Goal: Task Accomplishment & Management: Manage account settings

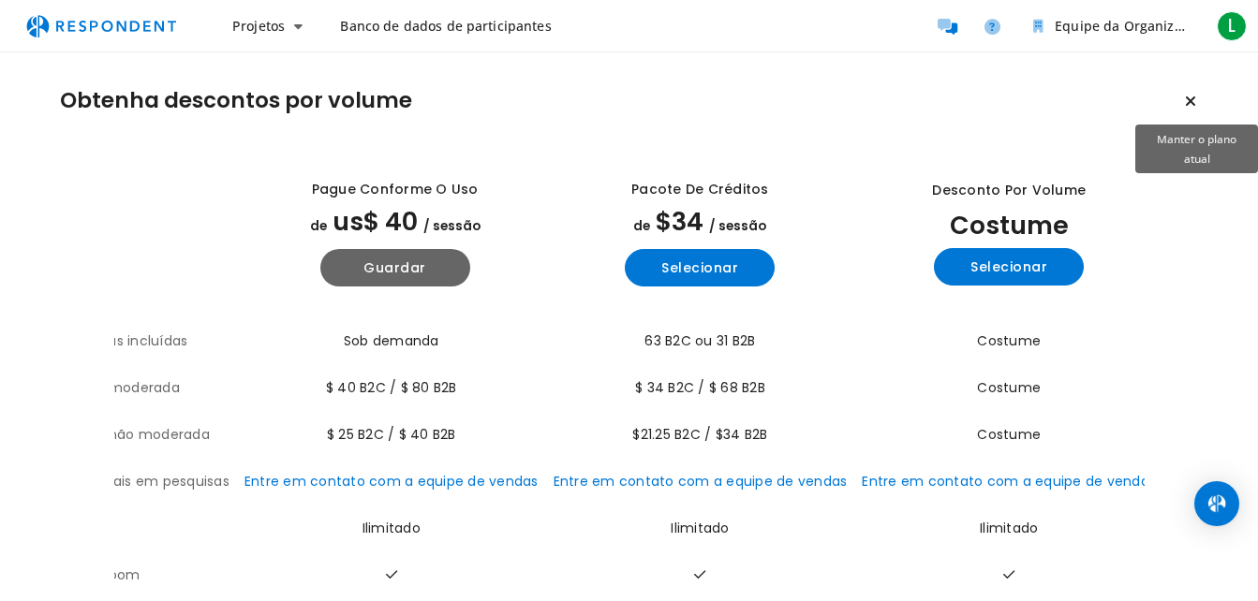
click at [1192, 96] on icon "Manter o plano atual" at bounding box center [1190, 101] width 11 height 15
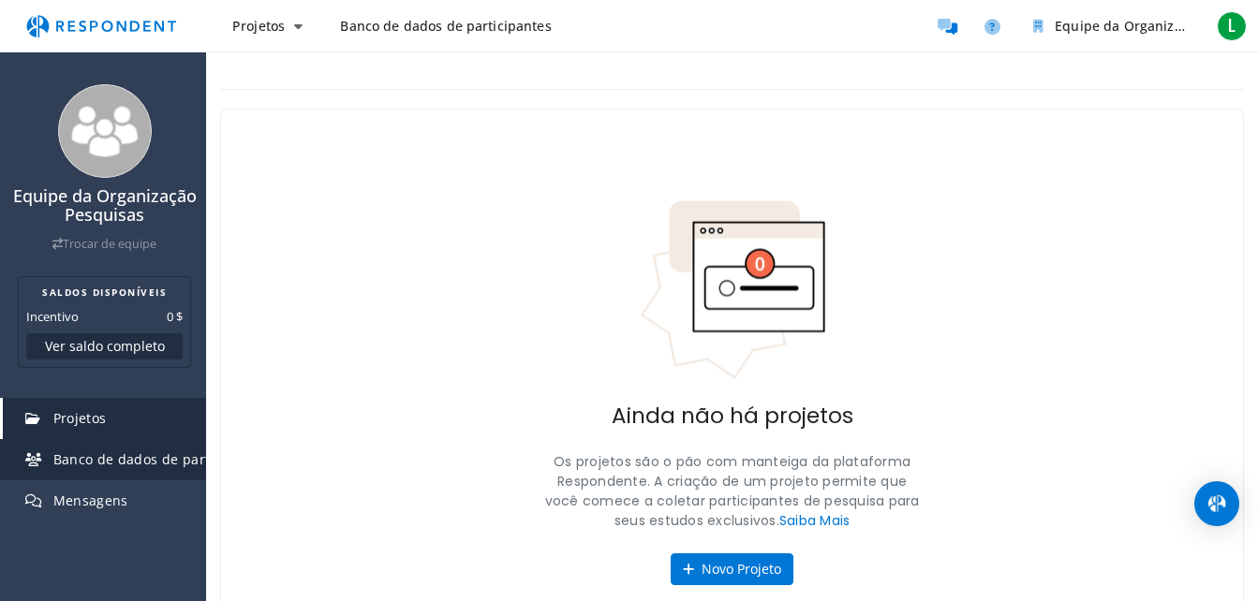
click at [82, 468] on span "Banco de dados de participantes" at bounding box center [161, 459] width 217 height 18
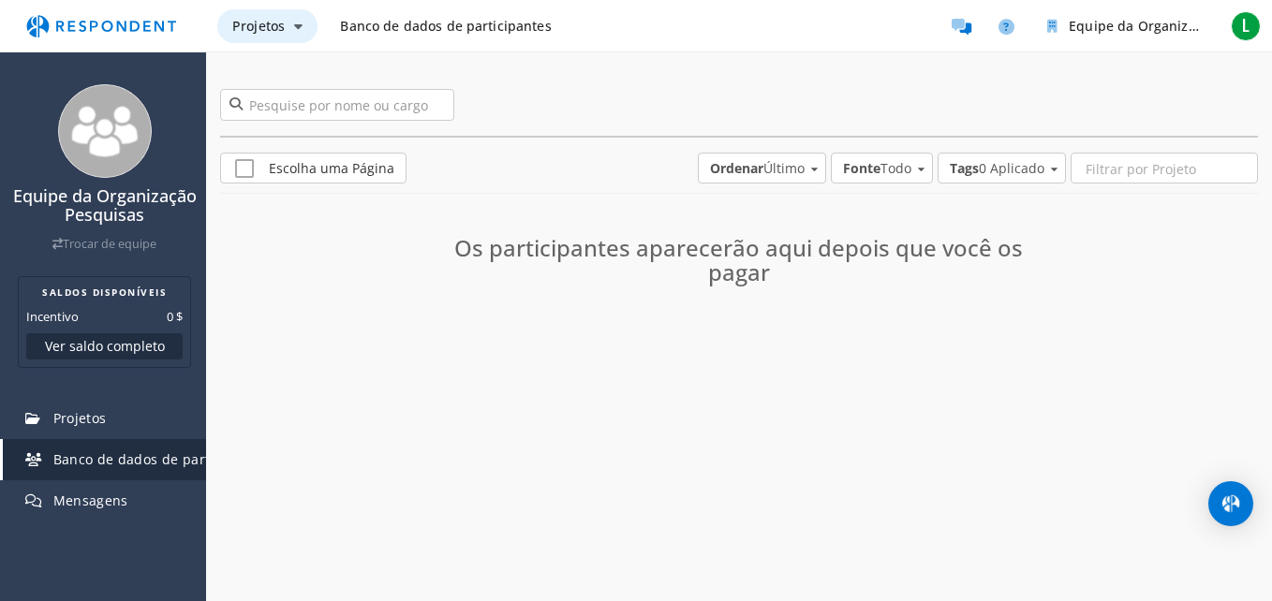
click at [278, 28] on span "Projetos" at bounding box center [258, 26] width 52 height 18
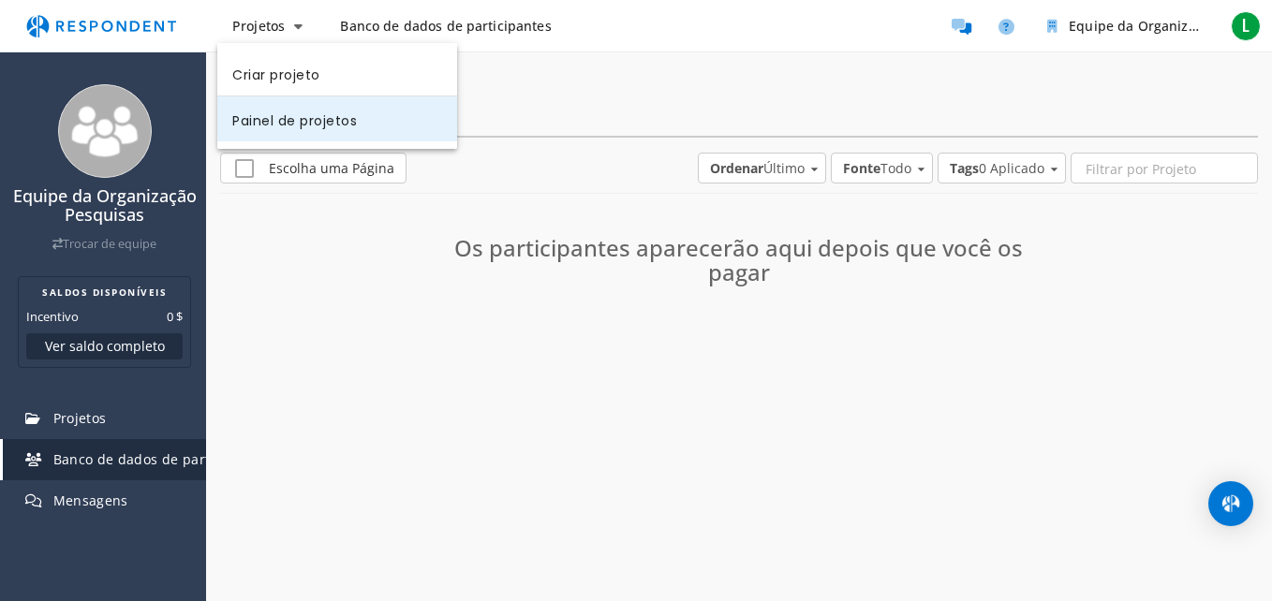
click at [358, 118] on link "Painel de projetos" at bounding box center [337, 118] width 240 height 45
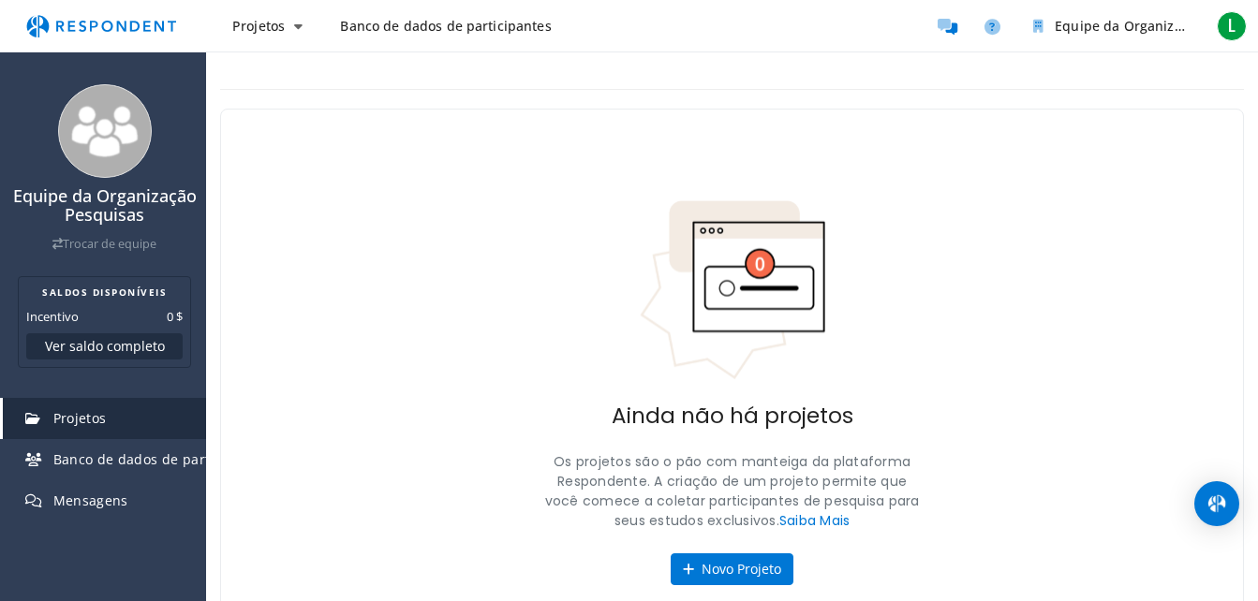
click at [521, 24] on span "Banco de dados de participantes" at bounding box center [445, 26] width 211 height 18
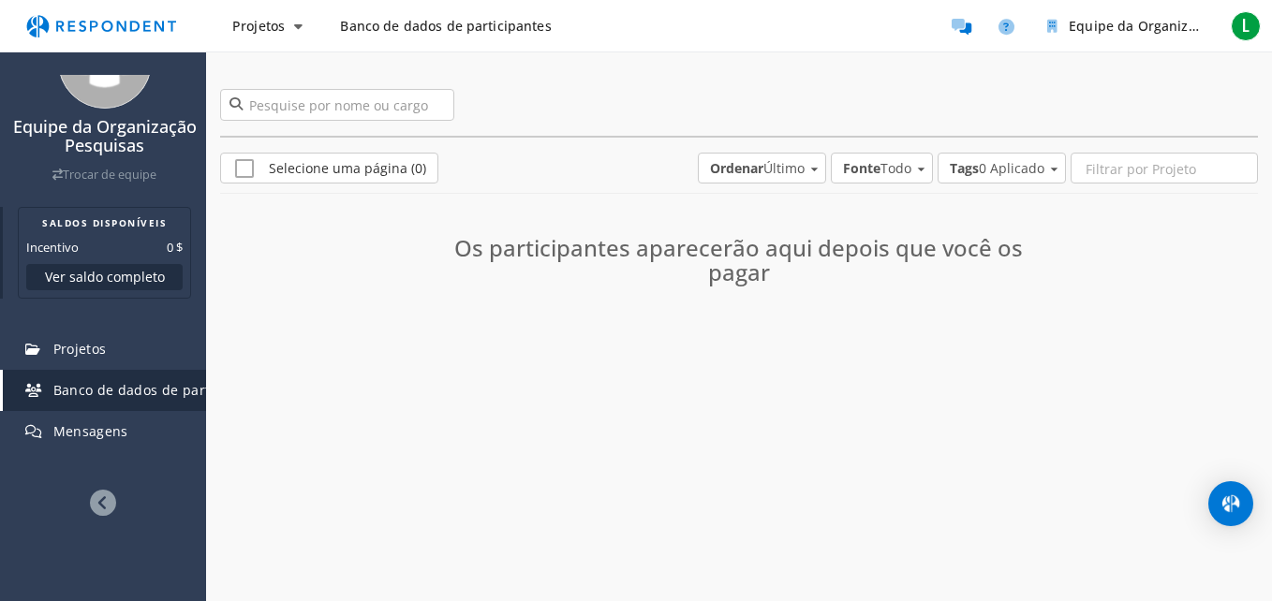
scroll to position [87, 0]
click at [98, 351] on span "Projetos" at bounding box center [79, 349] width 53 height 18
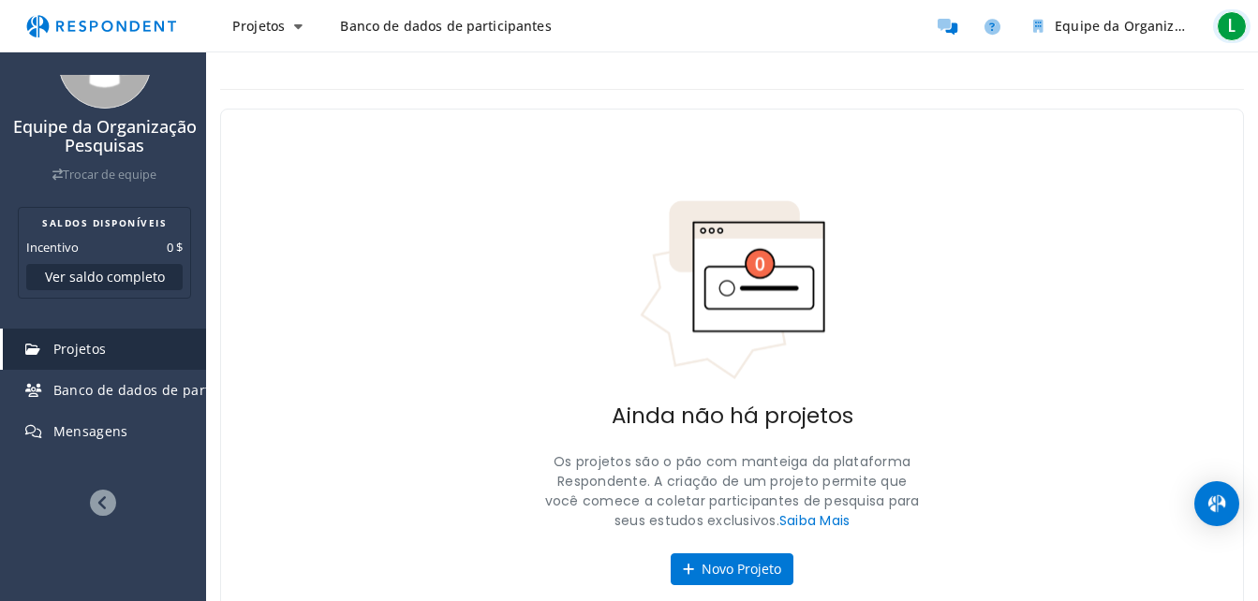
click at [1232, 24] on span "L" at bounding box center [1232, 26] width 30 height 30
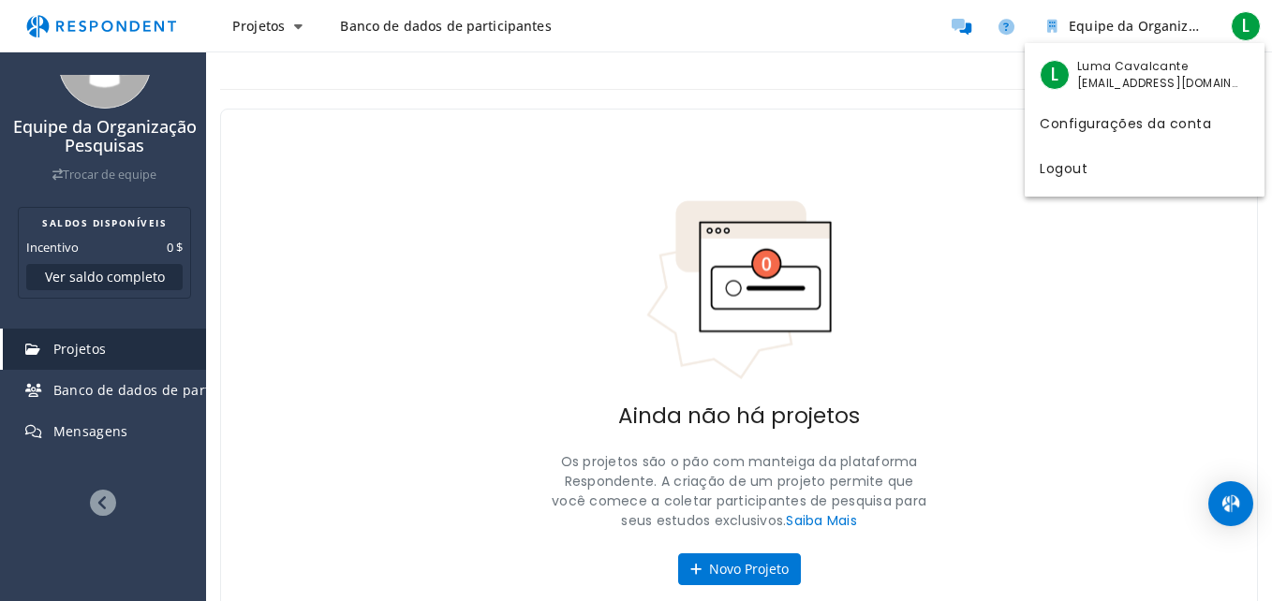
click at [64, 41] on md-backdrop at bounding box center [636, 300] width 1272 height 601
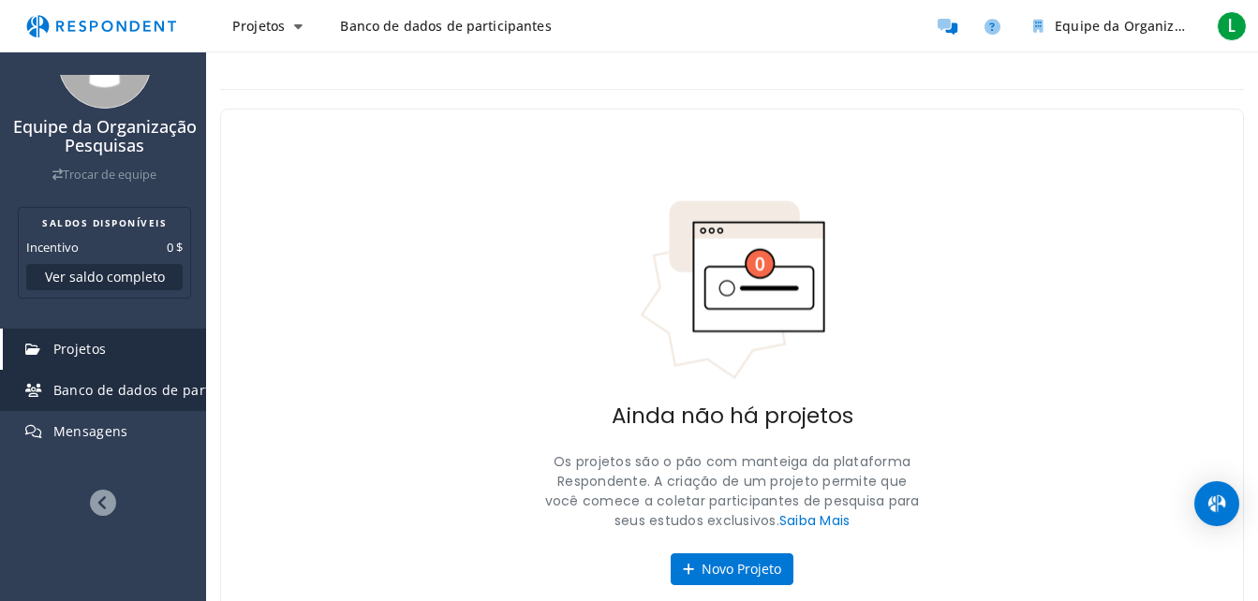
click at [139, 384] on span "Banco de dados de participantes" at bounding box center [161, 390] width 217 height 18
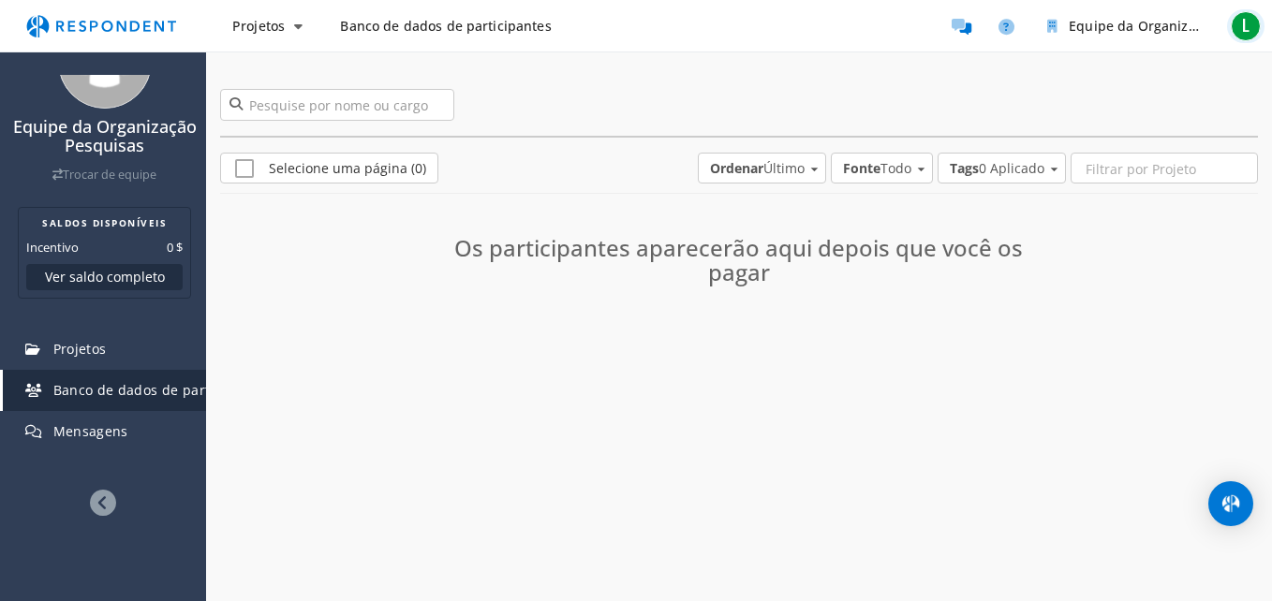
click at [1238, 23] on span "L" at bounding box center [1246, 26] width 30 height 30
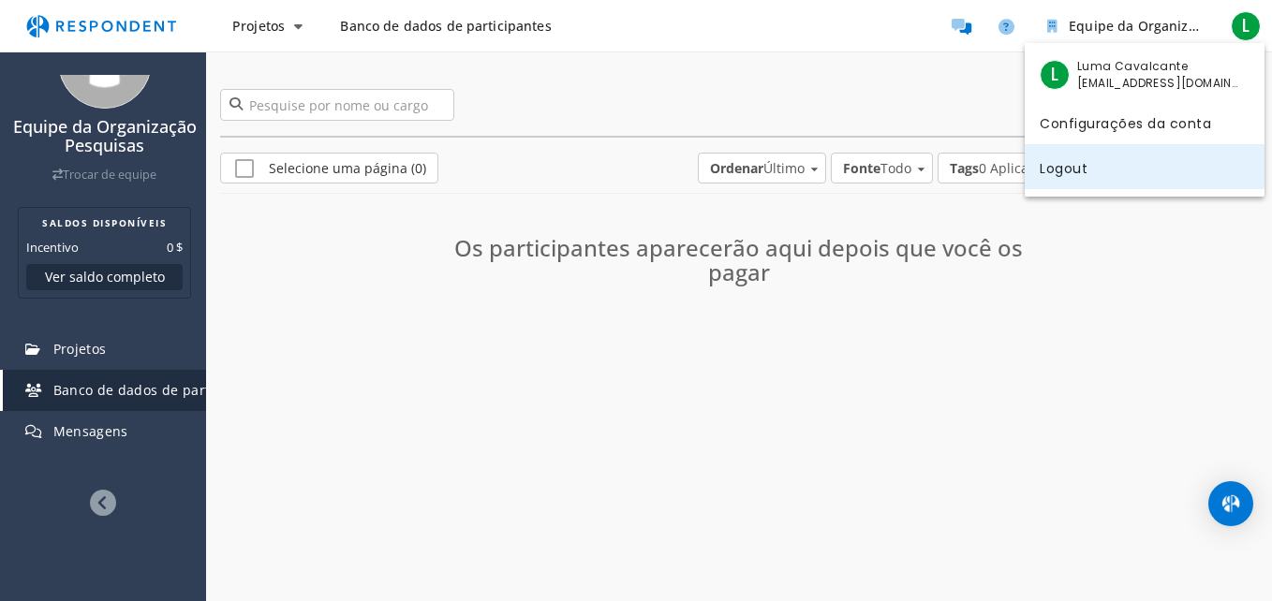
click at [1084, 162] on link "Logout" at bounding box center [1145, 166] width 240 height 45
